Goal: Information Seeking & Learning: Learn about a topic

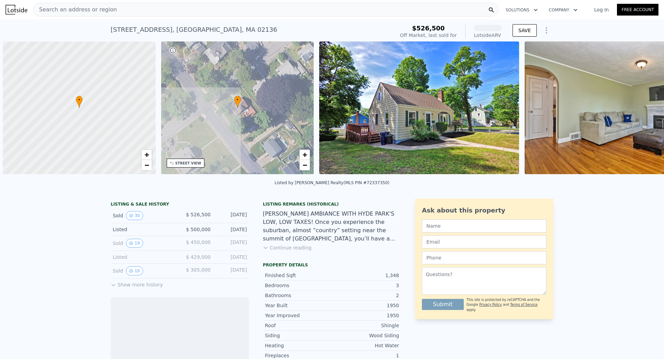
scroll to position [0, 3]
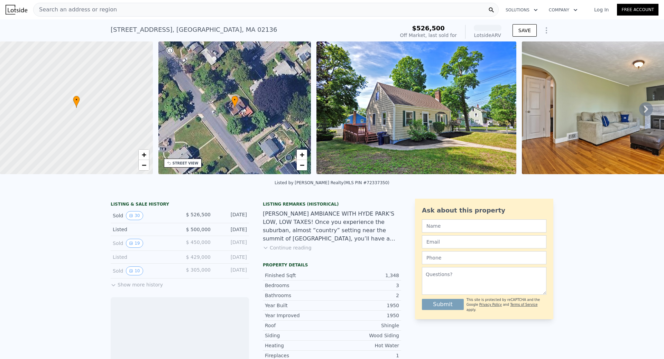
click at [644, 113] on icon at bounding box center [646, 109] width 4 height 7
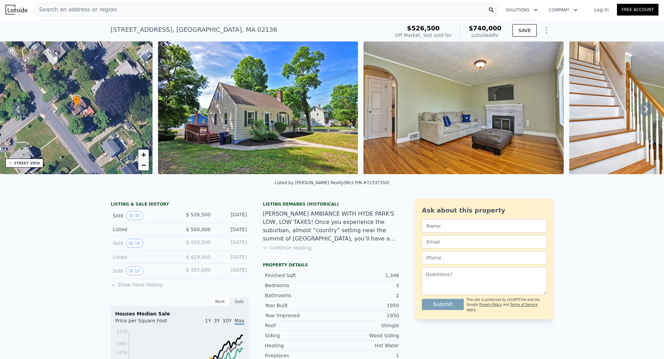
click at [640, 110] on icon at bounding box center [646, 109] width 14 height 14
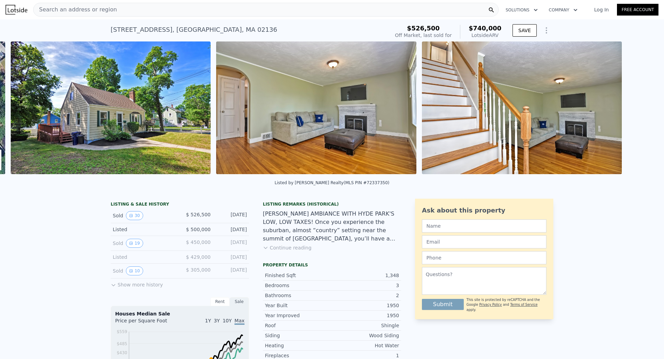
scroll to position [0, 316]
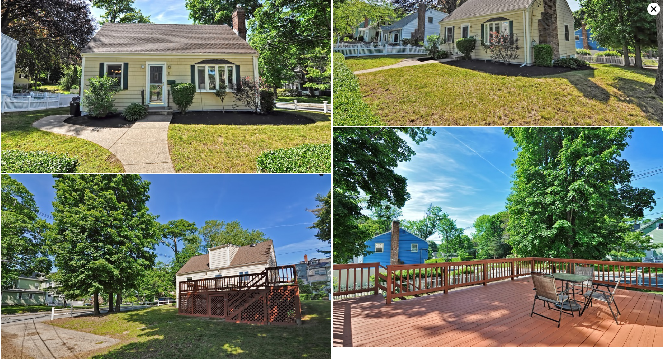
scroll to position [2968, 0]
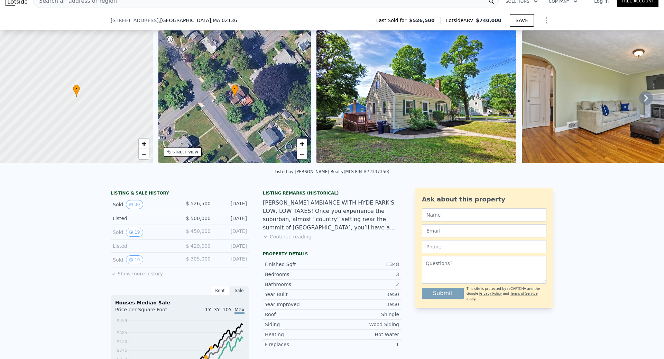
scroll to position [67, 0]
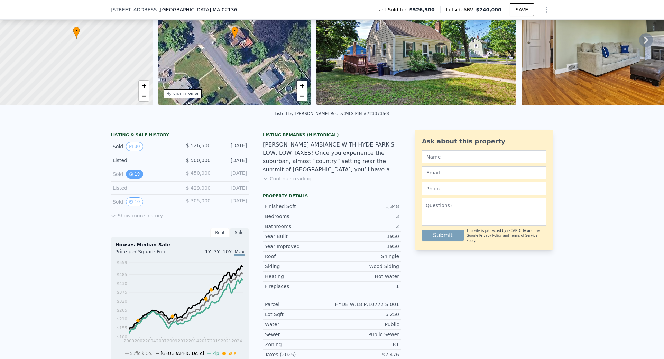
click at [130, 179] on button "19" at bounding box center [134, 174] width 17 height 9
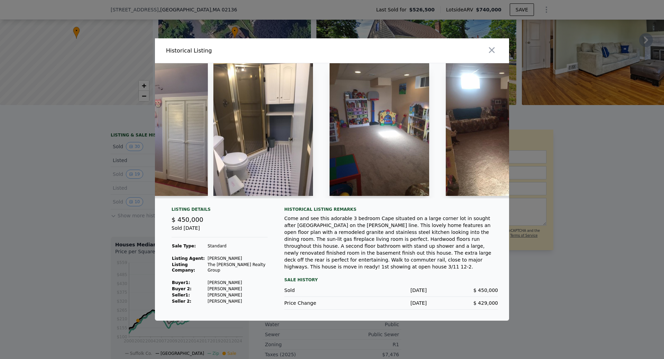
scroll to position [0, 1817]
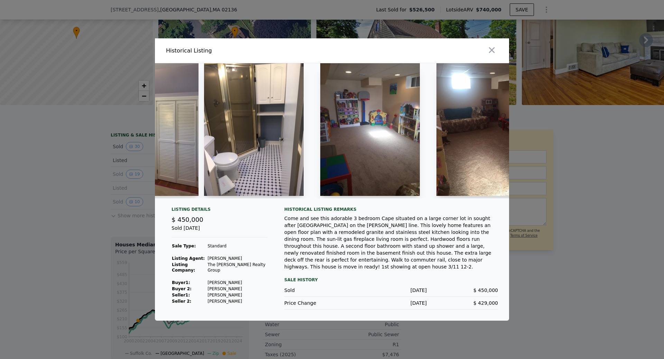
click at [76, 205] on div at bounding box center [332, 179] width 664 height 359
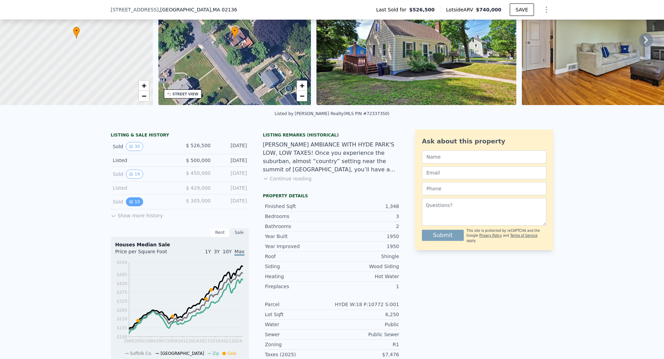
click at [132, 206] on button "10" at bounding box center [134, 201] width 17 height 9
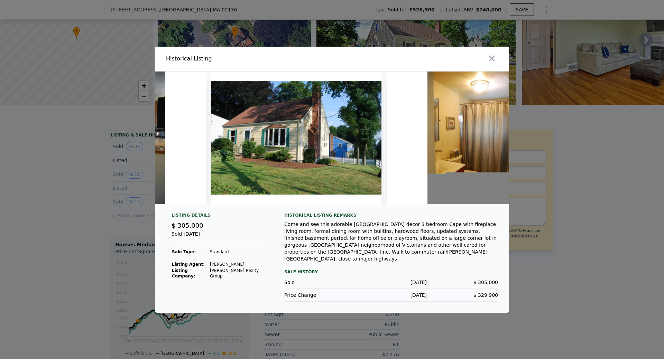
scroll to position [0, 1412]
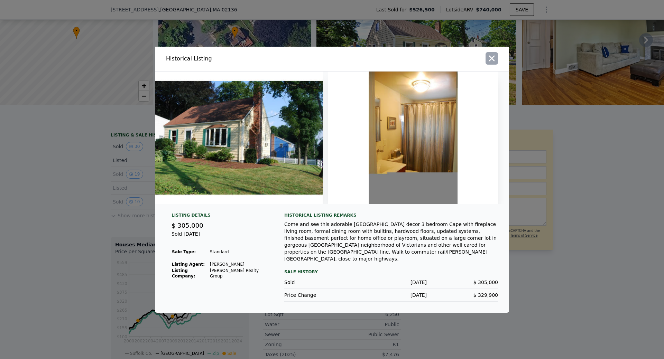
click at [495, 57] on icon "button" at bounding box center [492, 59] width 10 height 10
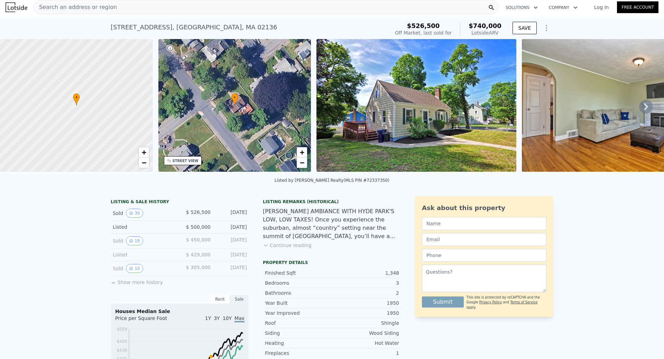
scroll to position [0, 0]
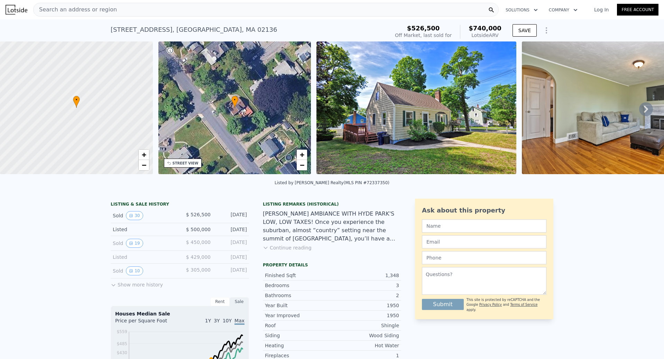
click at [93, 10] on span "Search an address or region" at bounding box center [75, 10] width 83 height 8
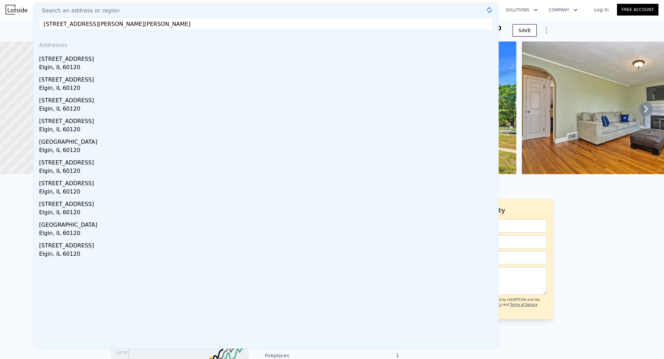
type input "7 shaw drive wayland"
click at [17, 21] on div "56 Prospect St , Boston , MA 02136 Sold Jul 2018 for $526,500 (~ARV $740k ) $52…" at bounding box center [332, 30] width 664 height 22
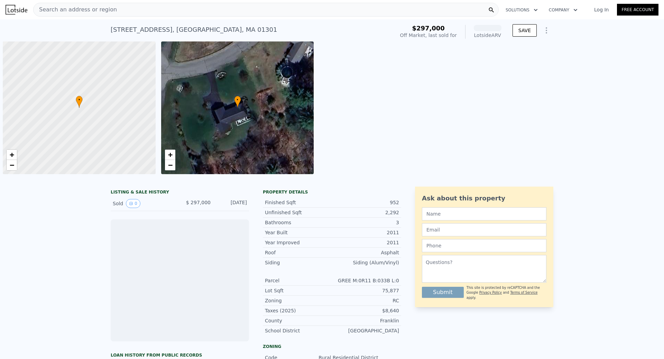
scroll to position [0, 3]
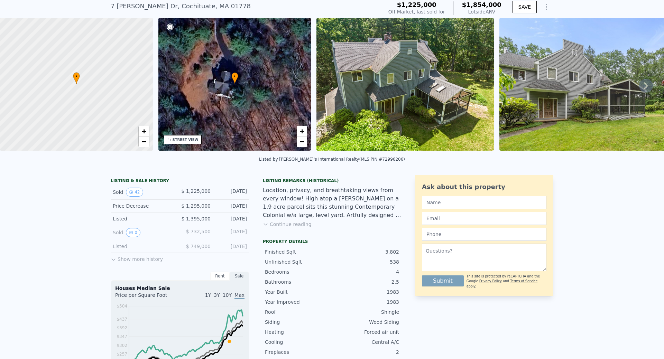
scroll to position [32, 0]
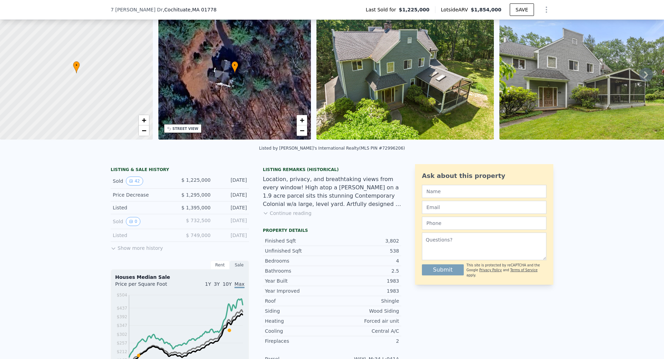
click at [133, 257] on div "LISTING & SALE HISTORY Sold 42 $ 1,225,000 Jul 31, 2022 Price Decrease $ 1,295,…" at bounding box center [180, 344] width 138 height 361
click at [134, 252] on button "Show more history" at bounding box center [137, 247] width 52 height 10
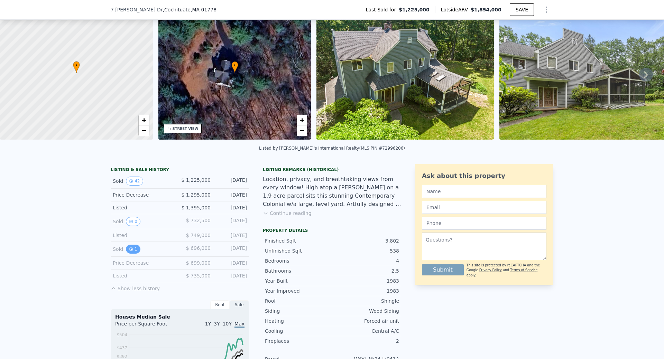
click at [130, 251] on icon "View historical data" at bounding box center [131, 249] width 3 height 3
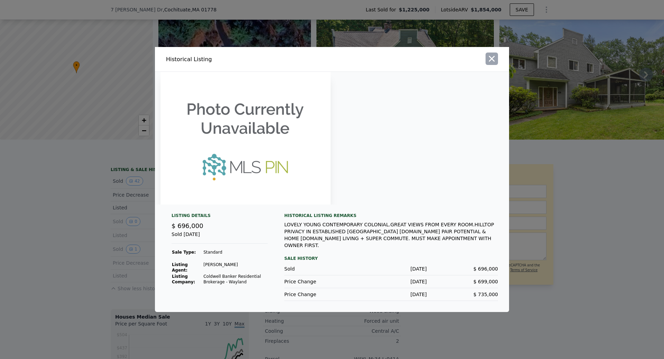
click at [492, 62] on icon "button" at bounding box center [492, 59] width 6 height 6
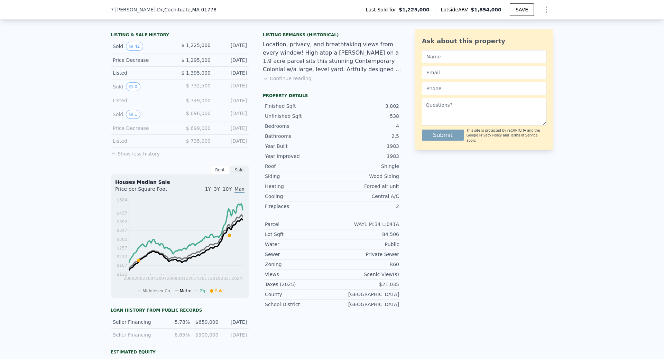
scroll to position [170, 0]
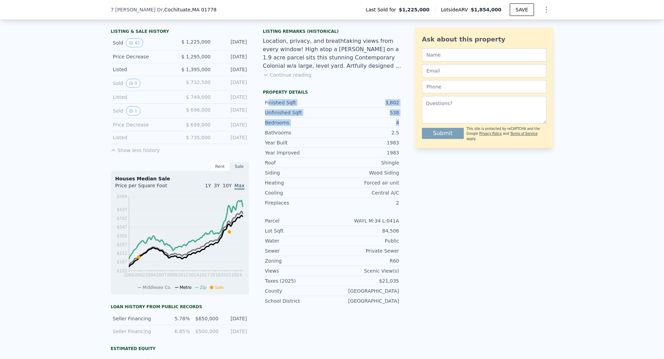
drag, startPoint x: 267, startPoint y: 108, endPoint x: 401, endPoint y: 131, distance: 135.9
click at [400, 127] on div "LISTING & SALE HISTORY Sold 42 $ 1,225,000 Jul 31, 2022 Price Decrease $ 1,295,…" at bounding box center [332, 226] width 443 height 400
click at [421, 203] on div "Ask about this property Submit This site is protected by reCAPTCHA and the Goog…" at bounding box center [484, 226] width 138 height 400
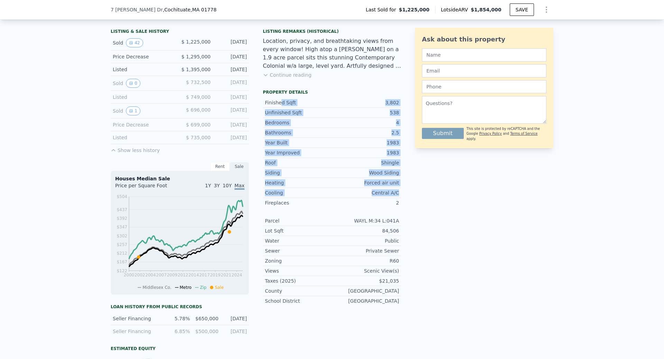
drag, startPoint x: 278, startPoint y: 107, endPoint x: 401, endPoint y: 197, distance: 153.1
click at [401, 197] on div "LISTING & SALE HISTORY Sold 42 $ 1,225,000 Jul 31, 2022 Price Decrease $ 1,295,…" at bounding box center [332, 226] width 443 height 400
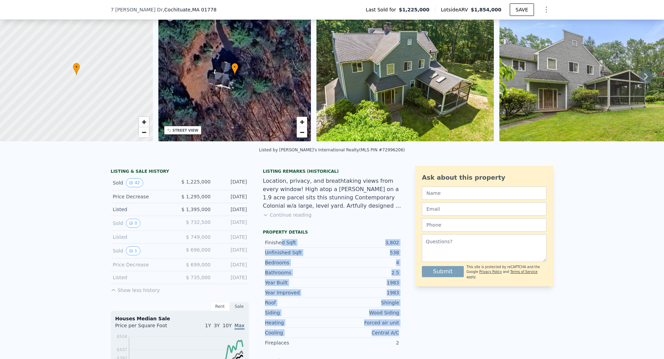
scroll to position [104, 0]
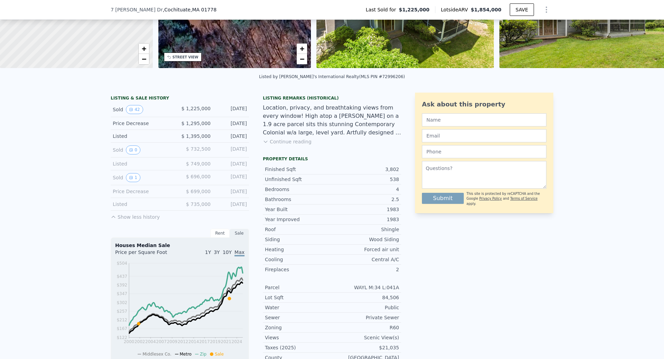
click at [202, 152] on span "$ 732,500" at bounding box center [198, 149] width 25 height 6
click at [130, 151] on icon "View historical data" at bounding box center [131, 150] width 3 height 3
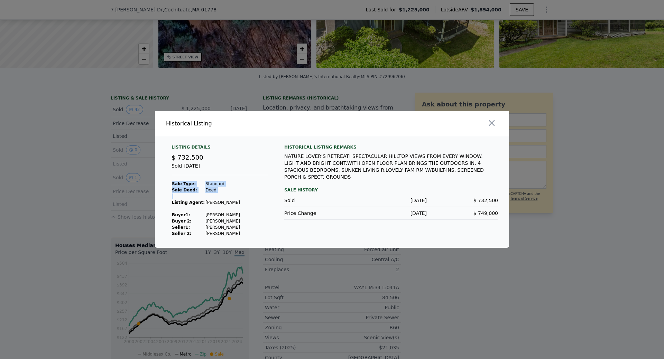
drag, startPoint x: 205, startPoint y: 180, endPoint x: 216, endPoint y: 194, distance: 17.2
click at [216, 194] on div "Listing Details $ 732,500 Sold Apr 16, 2002 Sale Type: Standard Sale Deed: Deed…" at bounding box center [219, 191] width 107 height 92
click at [244, 211] on div "Listing Details $ 732,500 Sold Apr 16, 2002 Sale Type: Standard Sale Deed: Deed…" at bounding box center [219, 191] width 107 height 92
drag, startPoint x: 206, startPoint y: 221, endPoint x: 226, endPoint y: 233, distance: 23.3
click at [226, 233] on tbody "Sale Type: Standard Sale Deed: Deed Listing Agent: Paula Vaughn Buyer 1 : Ling …" at bounding box center [205, 209] width 69 height 56
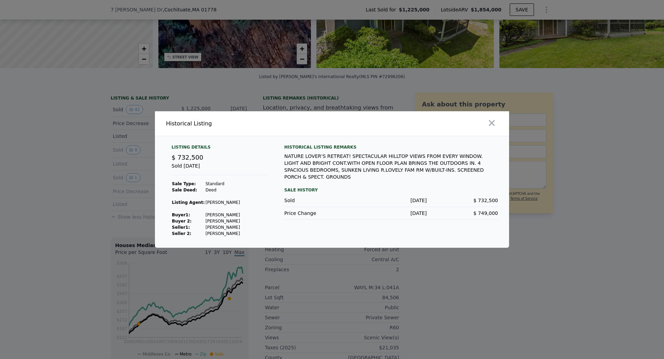
click at [230, 233] on td "Barron Jennifer" at bounding box center [222, 234] width 35 height 6
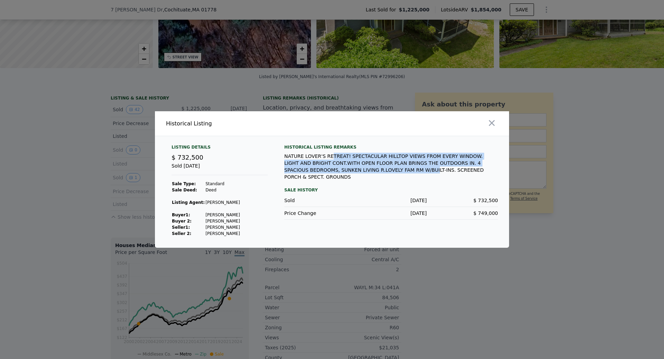
drag, startPoint x: 326, startPoint y: 159, endPoint x: 336, endPoint y: 170, distance: 15.2
click at [336, 170] on div "NATURE LOVER'S RETREAT! SPECTACULAR HILLTOP VIEWS FROM EVERY WINDOW. LIGHT AND …" at bounding box center [391, 167] width 214 height 28
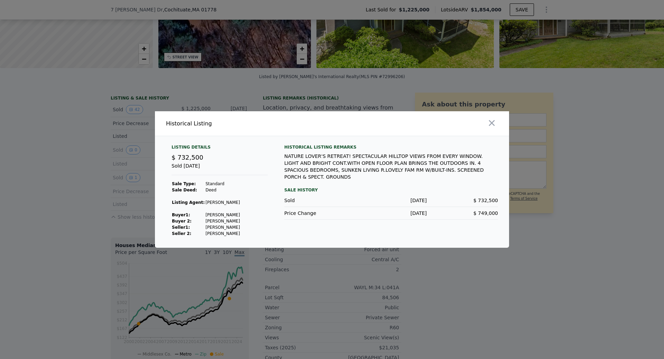
click at [337, 173] on div "NATURE LOVER'S RETREAT! SPECTACULAR HILLTOP VIEWS FROM EVERY WINDOW. LIGHT AND …" at bounding box center [391, 167] width 214 height 28
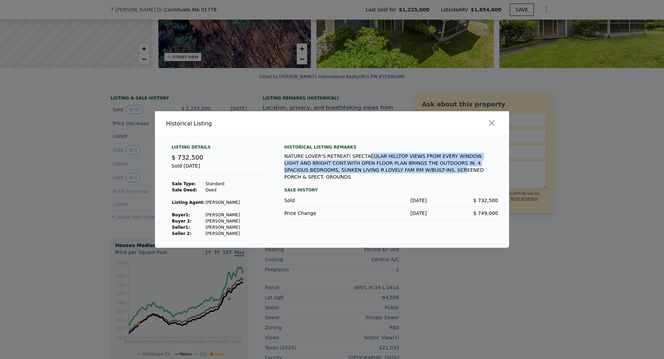
drag, startPoint x: 355, startPoint y: 157, endPoint x: 358, endPoint y: 168, distance: 11.1
click at [358, 168] on div "NATURE LOVER'S RETREAT! SPECTACULAR HILLTOP VIEWS FROM EVERY WINDOW. LIGHT AND …" at bounding box center [391, 167] width 214 height 28
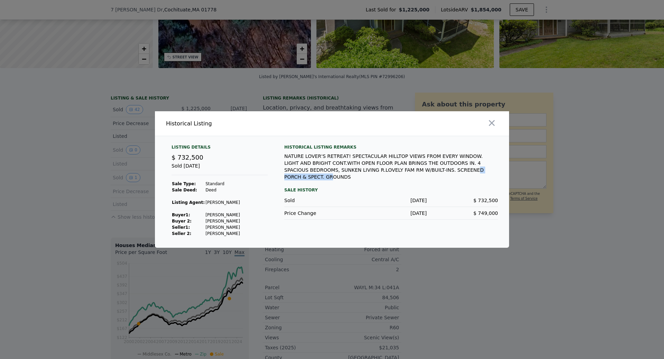
drag, startPoint x: 370, startPoint y: 168, endPoint x: 425, endPoint y: 171, distance: 54.4
click at [420, 171] on div "NATURE LOVER'S RETREAT! SPECTACULAR HILLTOP VIEWS FROM EVERY WINDOW. LIGHT AND …" at bounding box center [391, 167] width 214 height 28
click at [427, 171] on div "NATURE LOVER'S RETREAT! SPECTACULAR HILLTOP VIEWS FROM EVERY WINDOW. LIGHT AND …" at bounding box center [391, 167] width 214 height 28
drag, startPoint x: 207, startPoint y: 186, endPoint x: 267, endPoint y: 213, distance: 65.5
click at [253, 217] on div "Listing Details $ 732,500 Sold Apr 16, 2002 Sale Type: Standard Sale Deed: Deed…" at bounding box center [219, 191] width 107 height 92
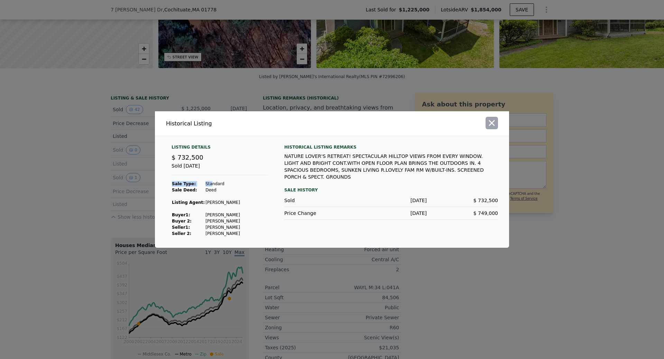
click at [493, 124] on icon "button" at bounding box center [492, 123] width 6 height 6
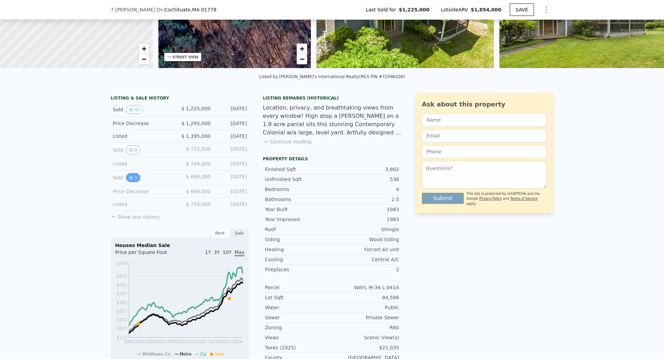
click at [130, 182] on button "1" at bounding box center [133, 177] width 15 height 9
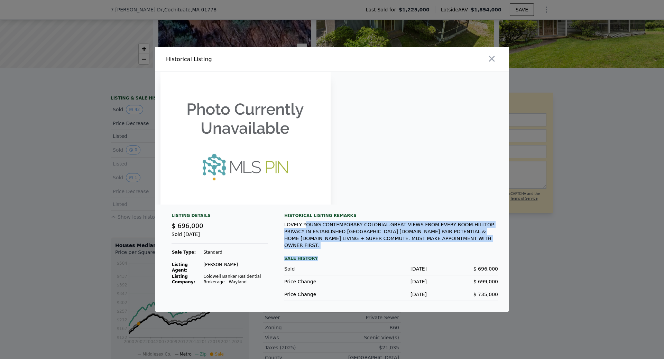
drag, startPoint x: 304, startPoint y: 229, endPoint x: 458, endPoint y: 253, distance: 156.4
click at [458, 253] on div "Historical Listing remarks LOVELY YOUNG CONTEMPORARY COLONIAL.GREAT VIEWS FROM …" at bounding box center [391, 257] width 214 height 88
click at [449, 254] on div "Sale History" at bounding box center [391, 258] width 214 height 8
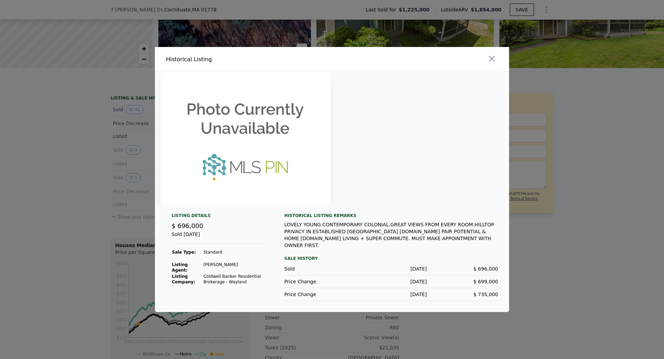
click at [295, 234] on div "LOVELY YOUNG CONTEMPORARY COLONIAL.GREAT VIEWS FROM EVERY ROOM.HILLTOP PRIVACY …" at bounding box center [391, 235] width 214 height 28
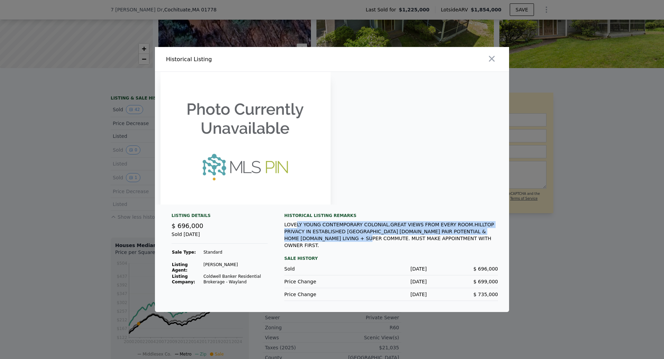
drag, startPoint x: 296, startPoint y: 231, endPoint x: 310, endPoint y: 240, distance: 17.0
click at [310, 240] on div "LOVELY YOUNG CONTEMPORARY COLONIAL.GREAT VIEWS FROM EVERY ROOM.HILLTOP PRIVACY …" at bounding box center [391, 235] width 214 height 28
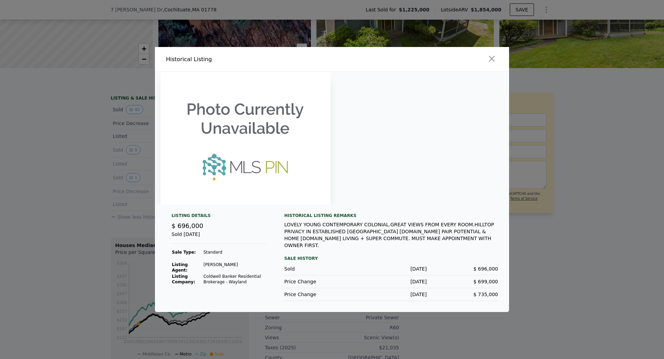
click at [83, 225] on div at bounding box center [332, 179] width 664 height 359
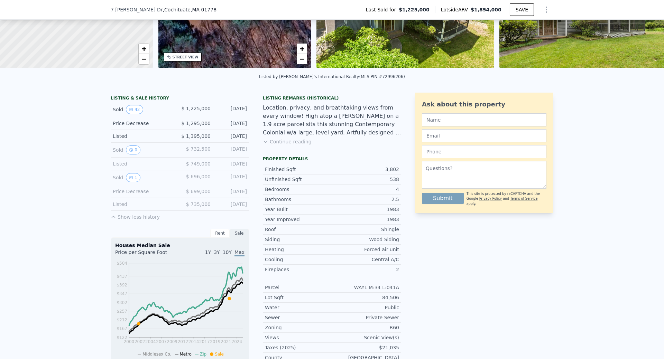
scroll to position [138, 0]
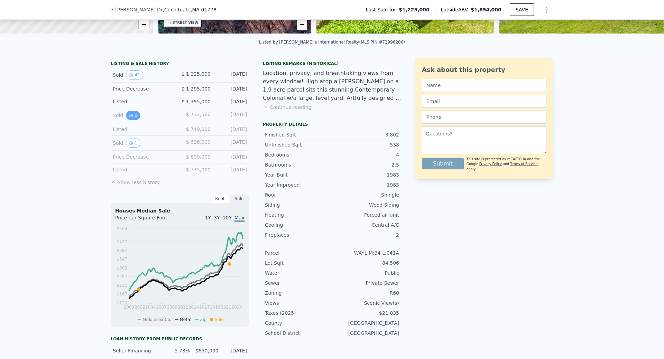
click at [130, 117] on icon "View historical data" at bounding box center [131, 115] width 3 height 3
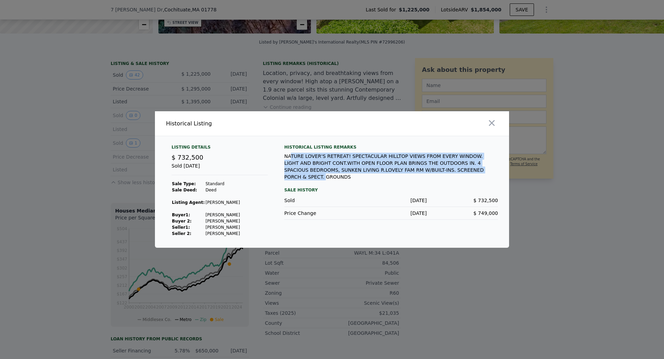
drag, startPoint x: 291, startPoint y: 156, endPoint x: 410, endPoint y: 168, distance: 119.8
click at [410, 168] on div "NATURE LOVER'S RETREAT! SPECTACULAR HILLTOP VIEWS FROM EVERY WINDOW. LIGHT AND …" at bounding box center [391, 167] width 214 height 28
drag, startPoint x: 414, startPoint y: 156, endPoint x: 419, endPoint y: 170, distance: 14.8
click at [419, 170] on div "NATURE LOVER'S RETREAT! SPECTACULAR HILLTOP VIEWS FROM EVERY WINDOW. LIGHT AND …" at bounding box center [391, 167] width 214 height 28
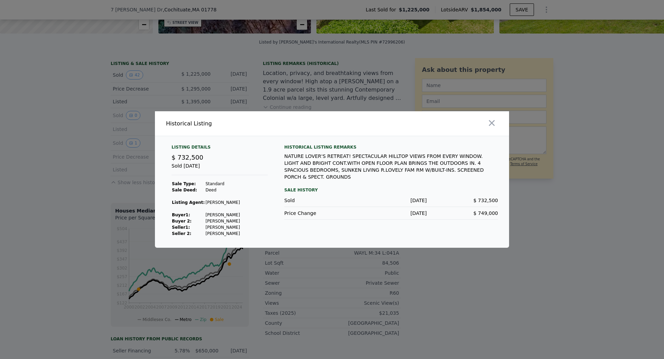
click at [432, 172] on div "NATURE LOVER'S RETREAT! SPECTACULAR HILLTOP VIEWS FROM EVERY WINDOW. LIGHT AND …" at bounding box center [391, 167] width 214 height 28
click at [492, 126] on icon "button" at bounding box center [492, 123] width 10 height 10
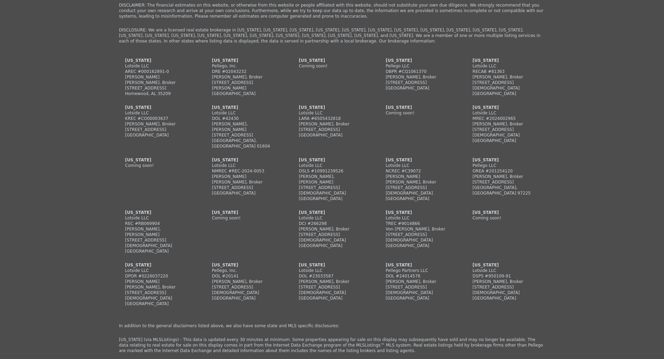
scroll to position [1936, 0]
